Goal: Information Seeking & Learning: Learn about a topic

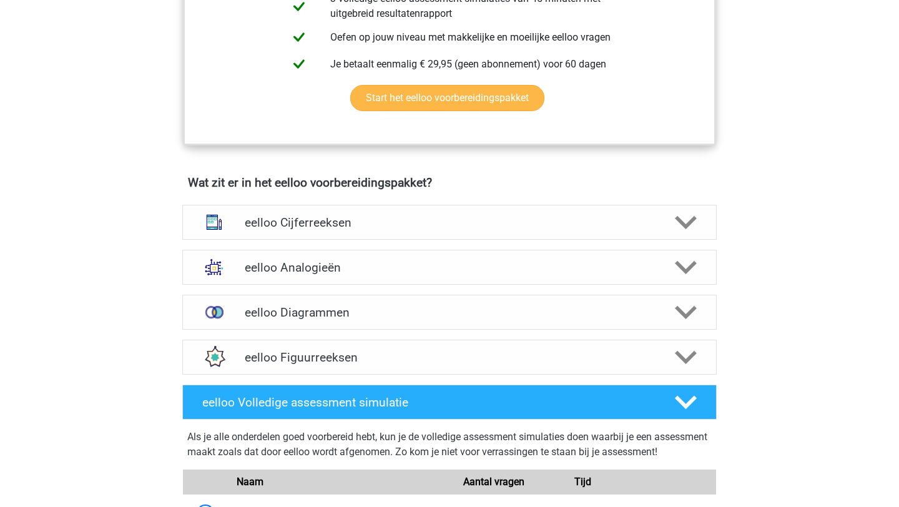
scroll to position [625, 0]
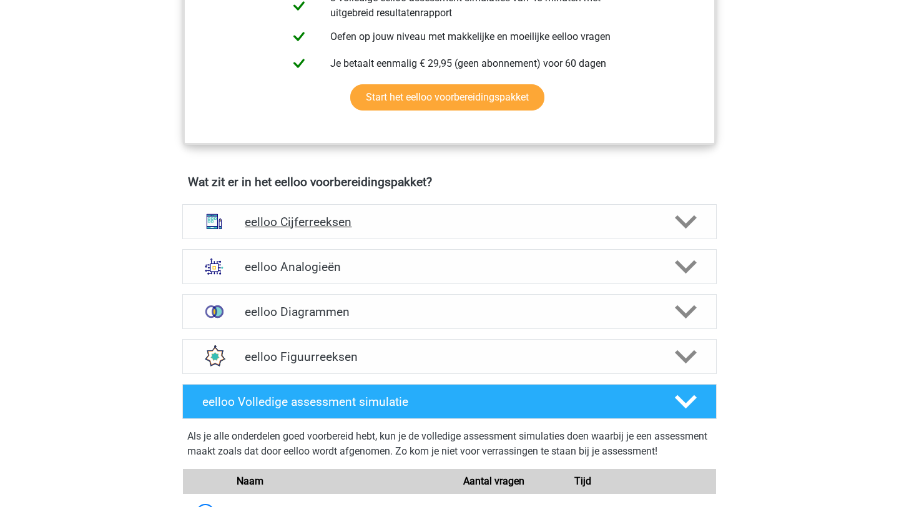
click at [469, 226] on h4 "eelloo Cijferreeksen" at bounding box center [449, 222] width 409 height 14
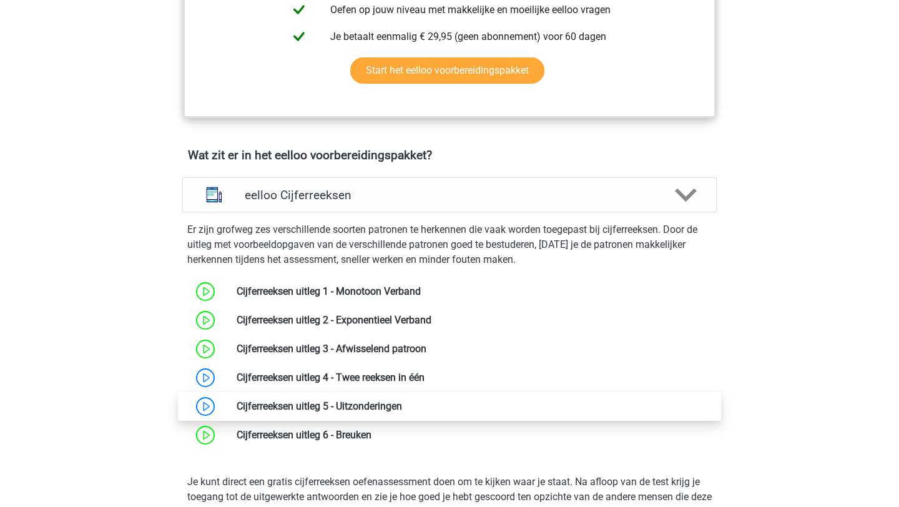
scroll to position [654, 0]
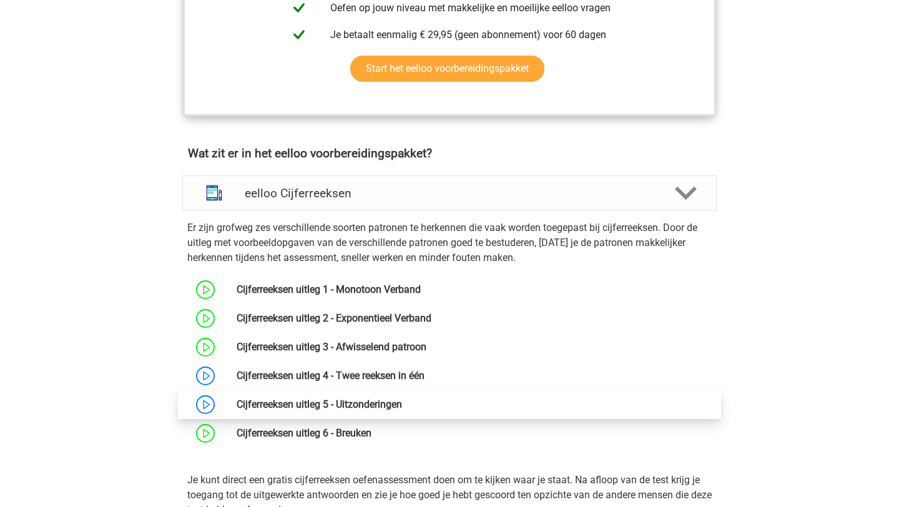
click at [402, 410] on link at bounding box center [402, 404] width 0 height 12
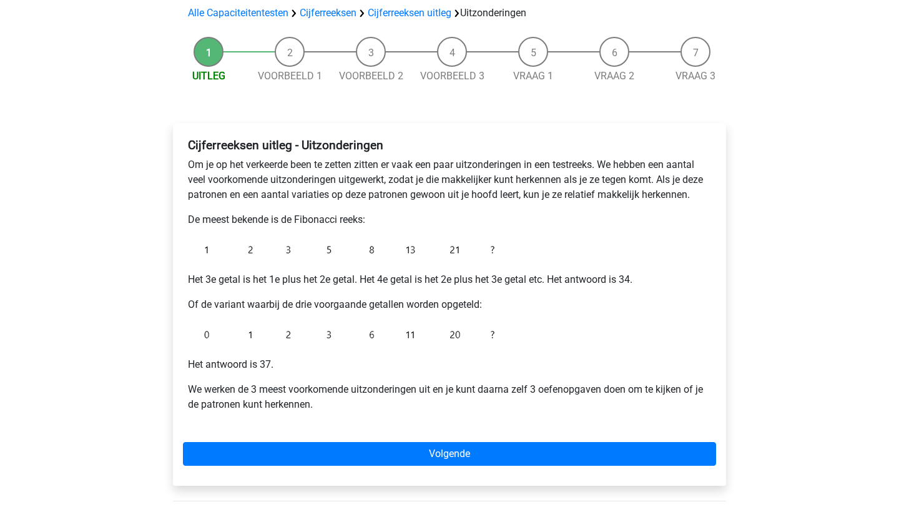
scroll to position [97, 0]
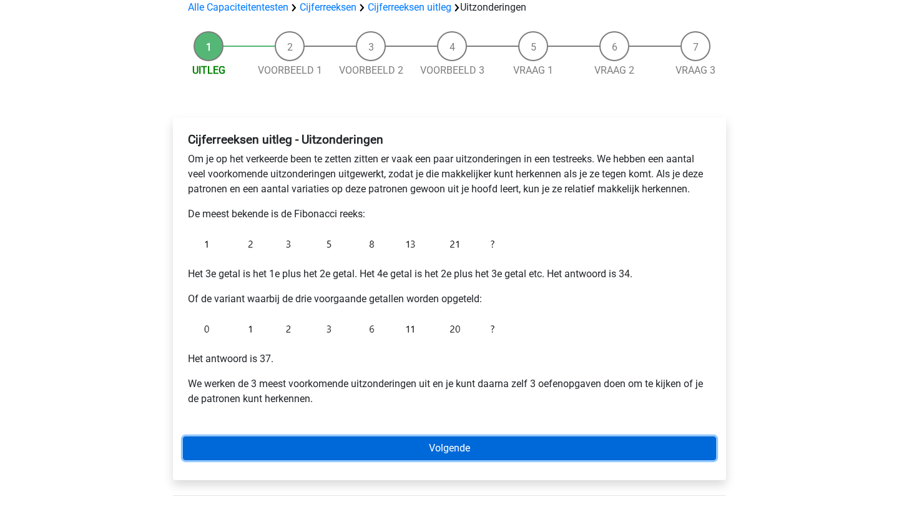
click at [263, 438] on link "Volgende" at bounding box center [449, 448] width 533 height 24
